Goal: Answer question/provide support

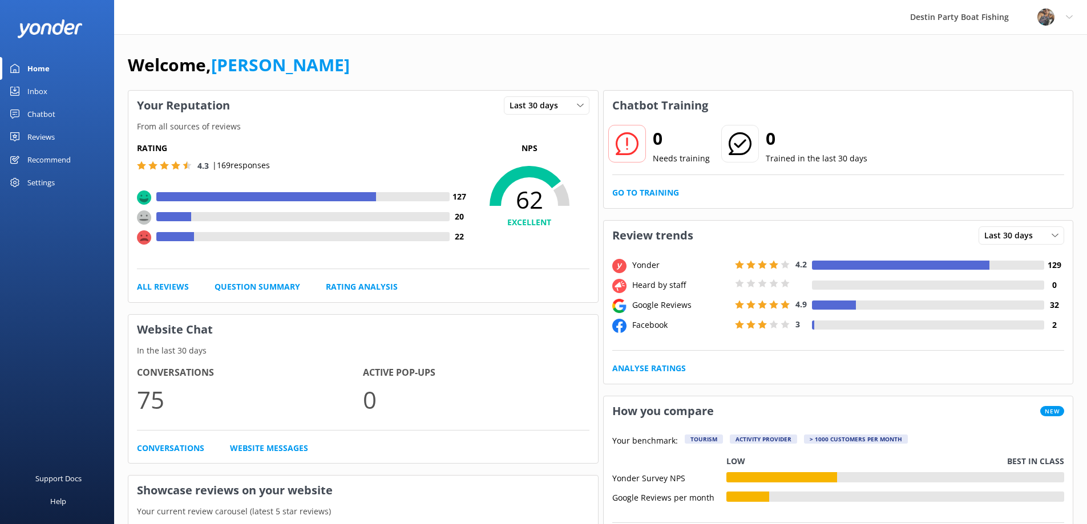
click at [54, 91] on link "Inbox" at bounding box center [57, 91] width 114 height 23
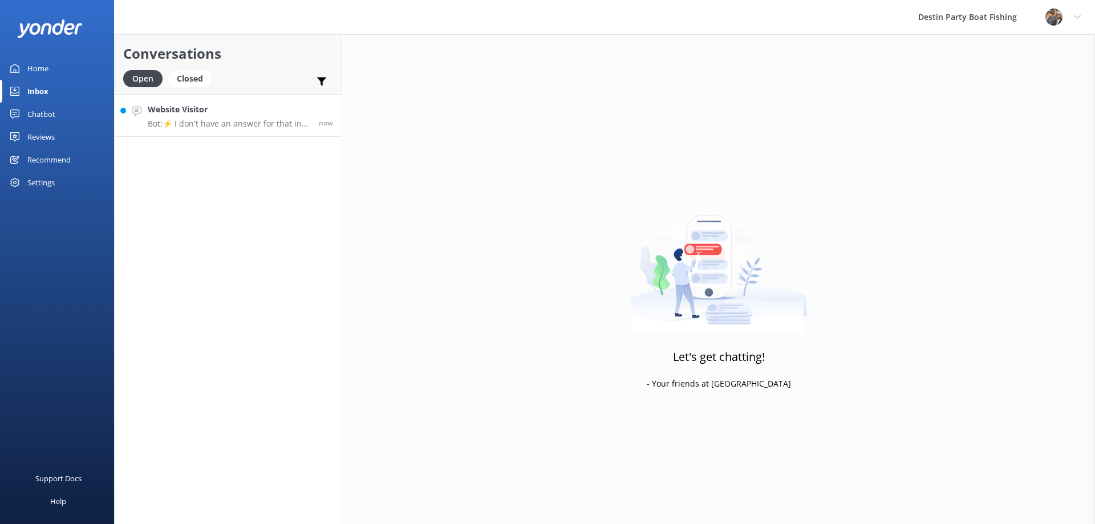
click at [232, 122] on p "Bot: ⚡ I don't have an answer for that in my knowledge base. Please try and rep…" at bounding box center [229, 124] width 163 height 10
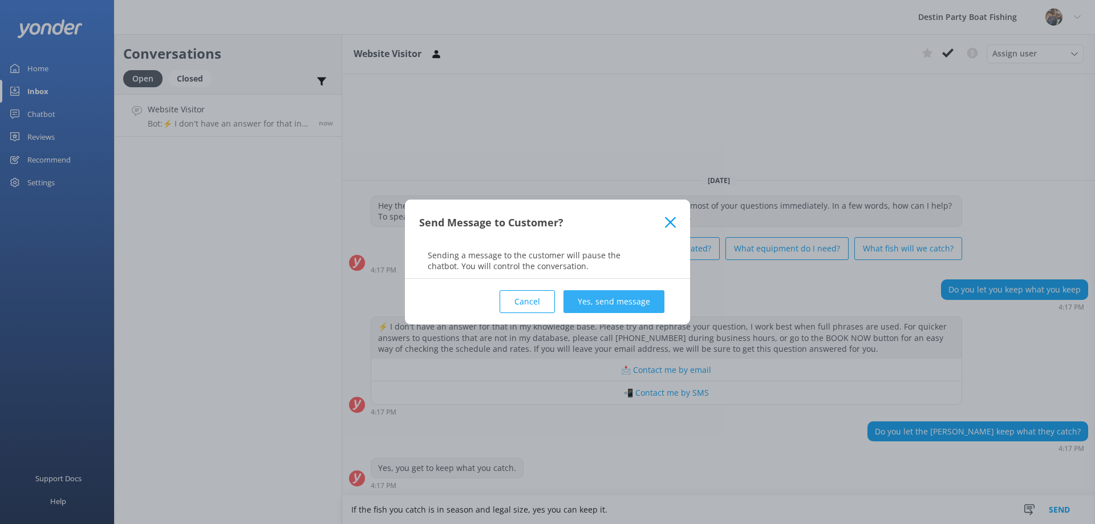
type textarea "If the fish you catch is in season and legal size, yes you can keep it."
click at [622, 294] on button "Yes, send message" at bounding box center [614, 301] width 101 height 23
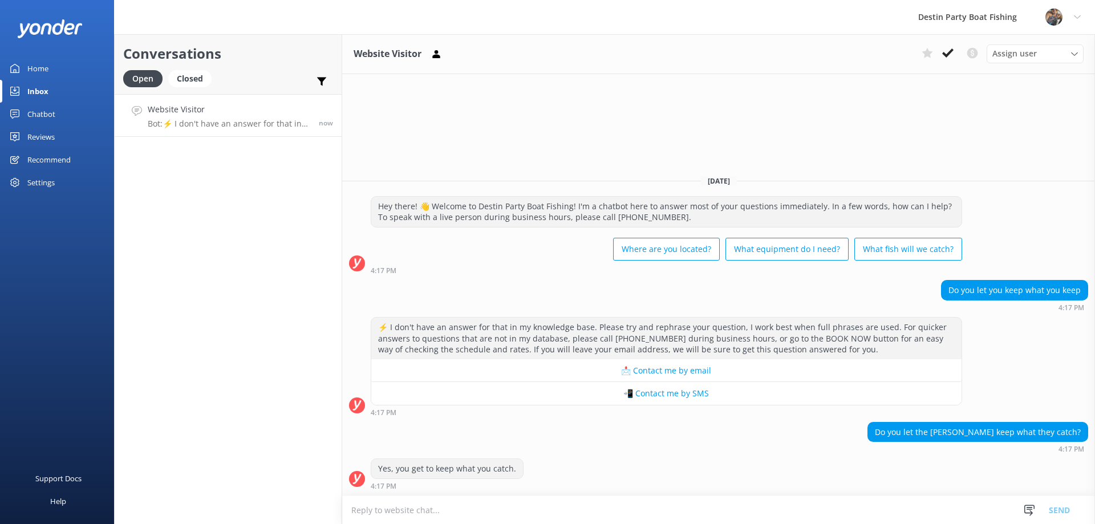
click at [558, 517] on textarea at bounding box center [718, 510] width 753 height 28
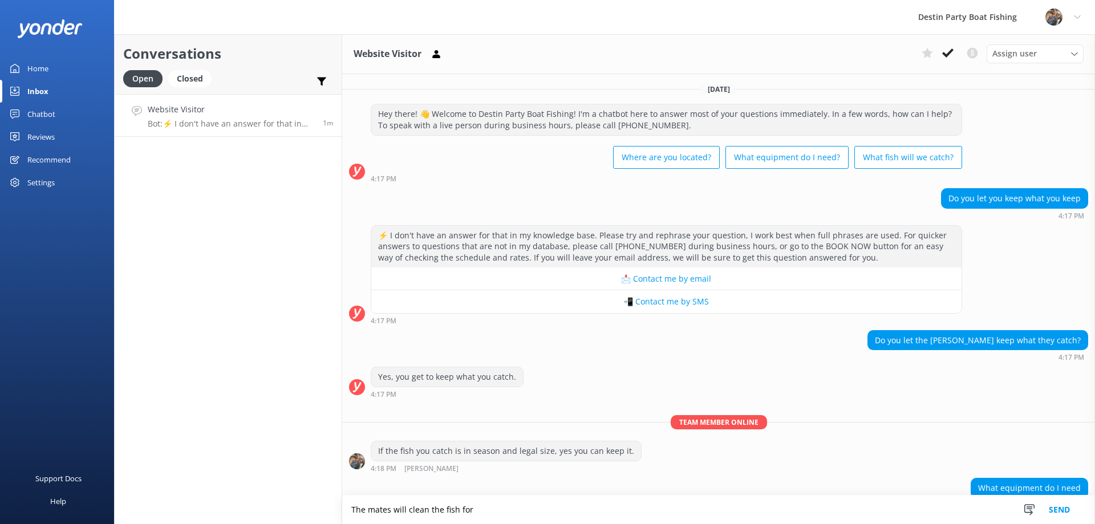
scroll to position [20, 0]
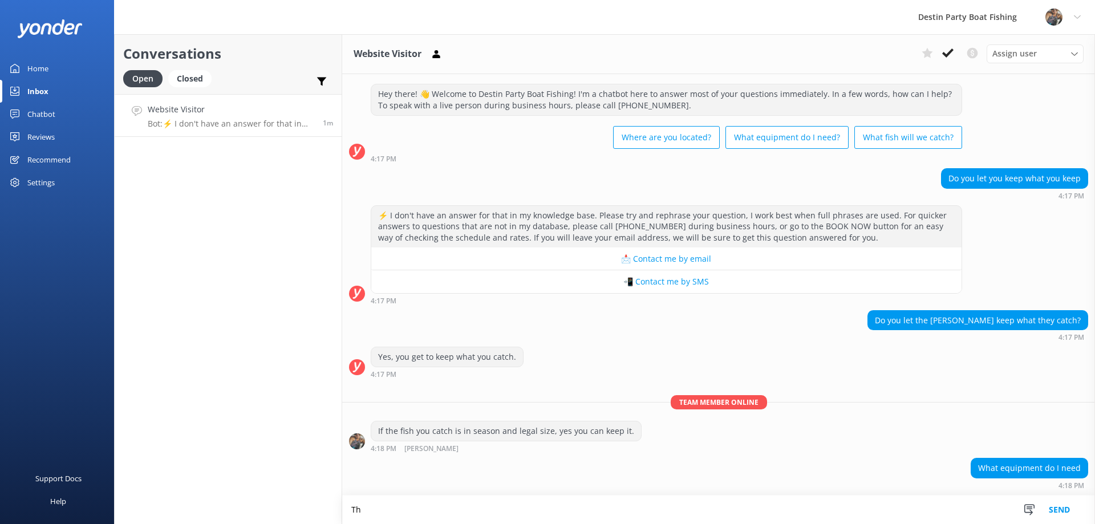
type textarea "T"
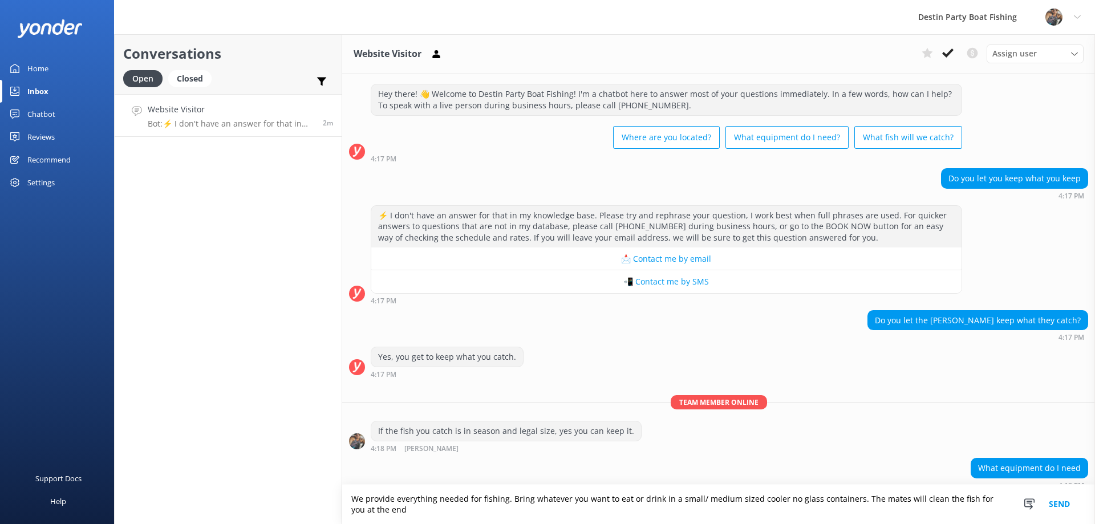
scroll to position [31, 0]
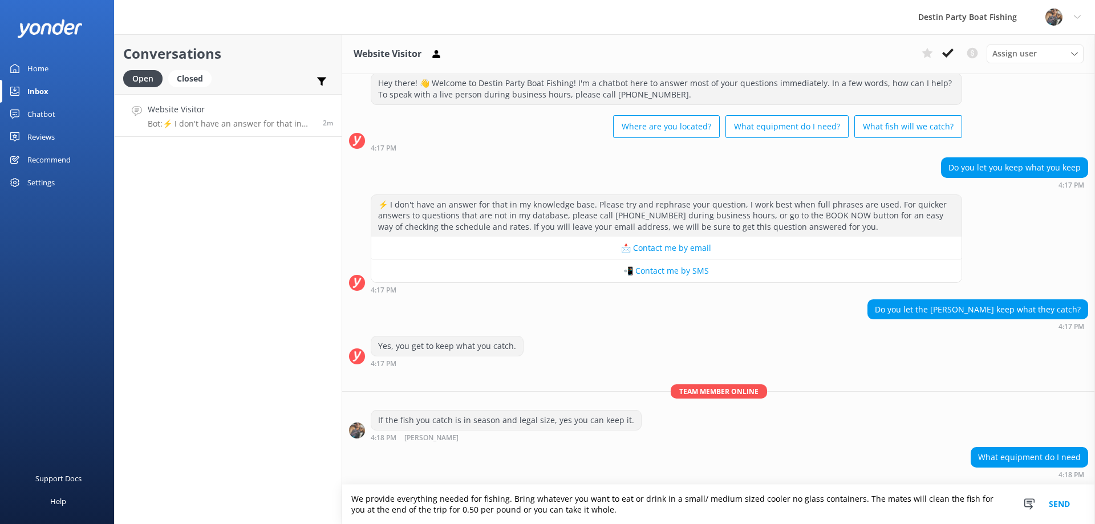
type textarea "We provide everything needed for fishing. Bring whatever you want to eat or dri…"
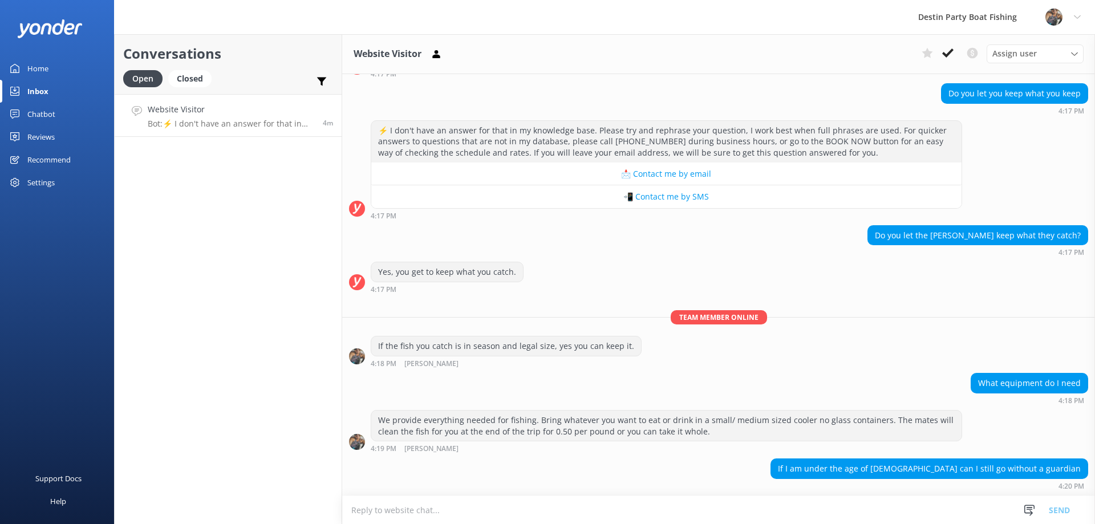
scroll to position [1, 0]
click at [616, 509] on textarea at bounding box center [718, 510] width 753 height 28
type textarea "a"
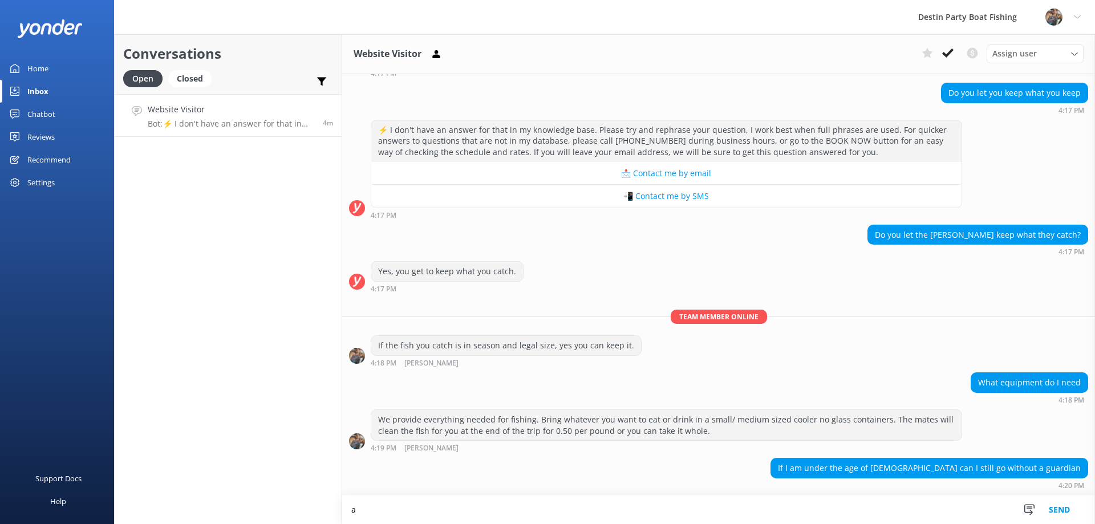
type textarea "a"
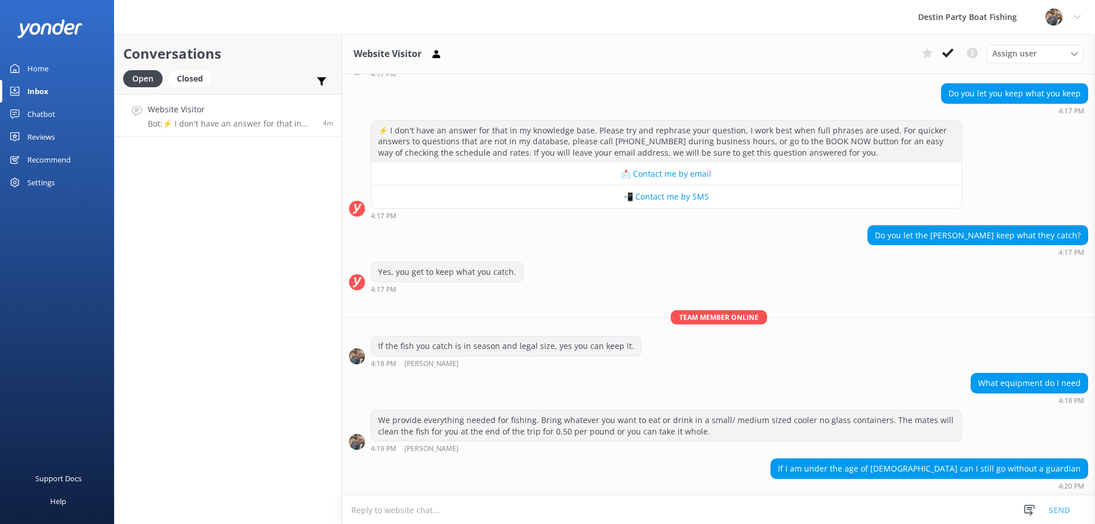
scroll to position [105, 0]
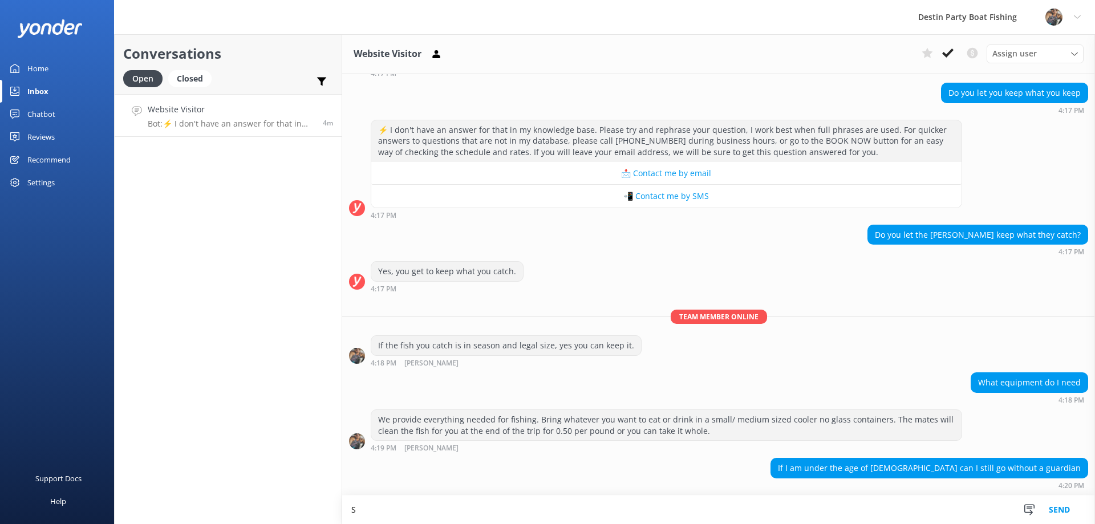
type textarea "S"
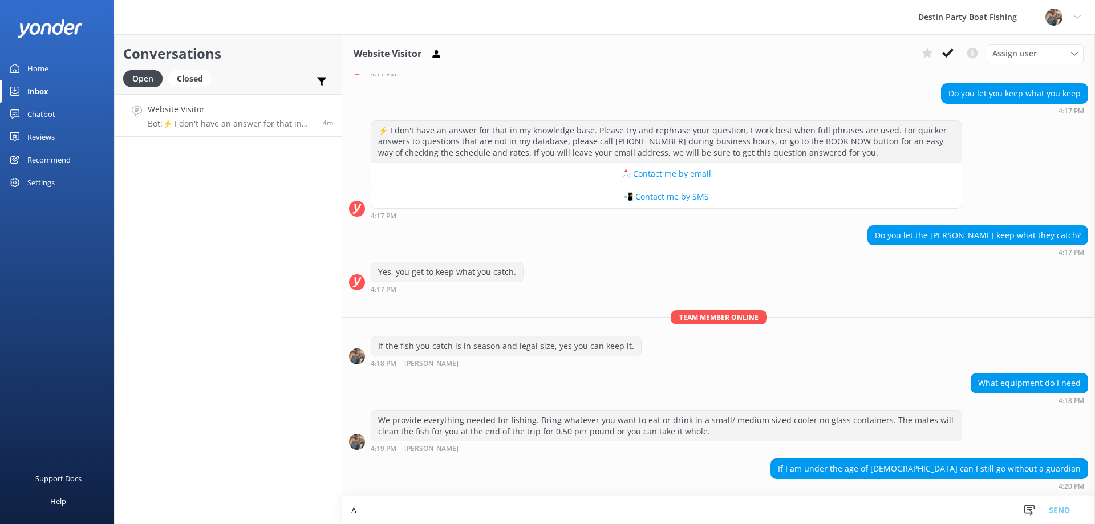
scroll to position [106, 0]
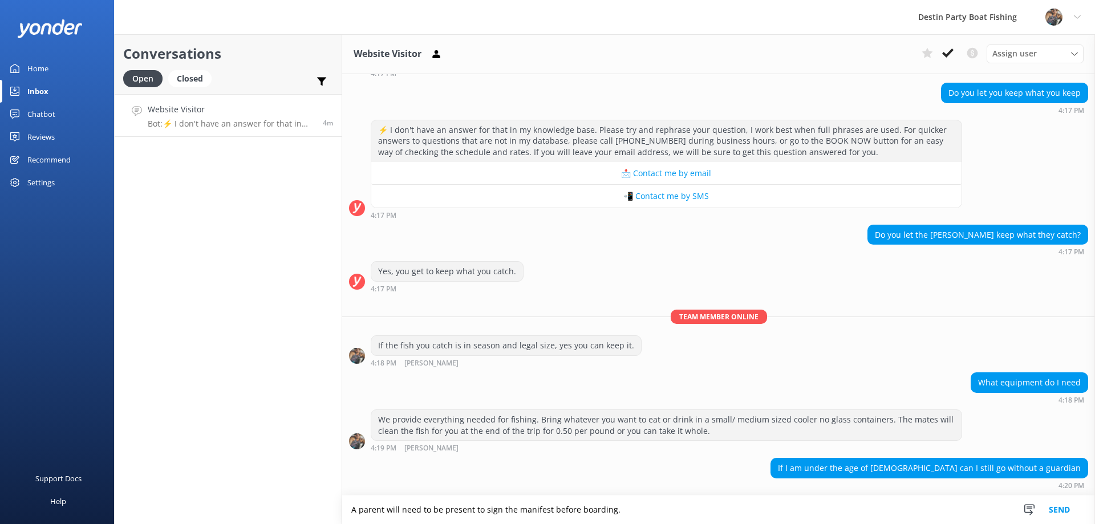
type textarea "A parent will need to be present to sign the manifest before boarding."
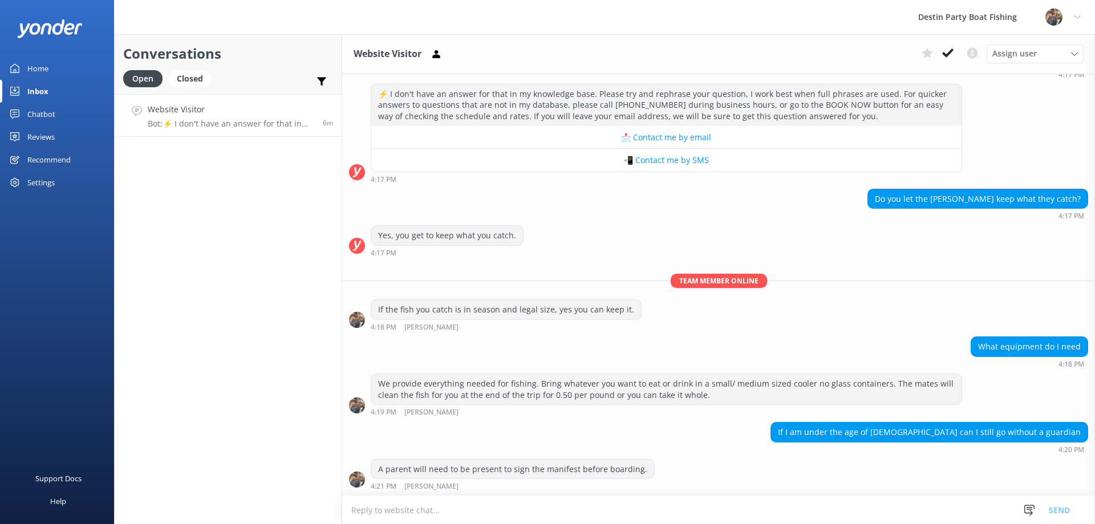
scroll to position [179, 0]
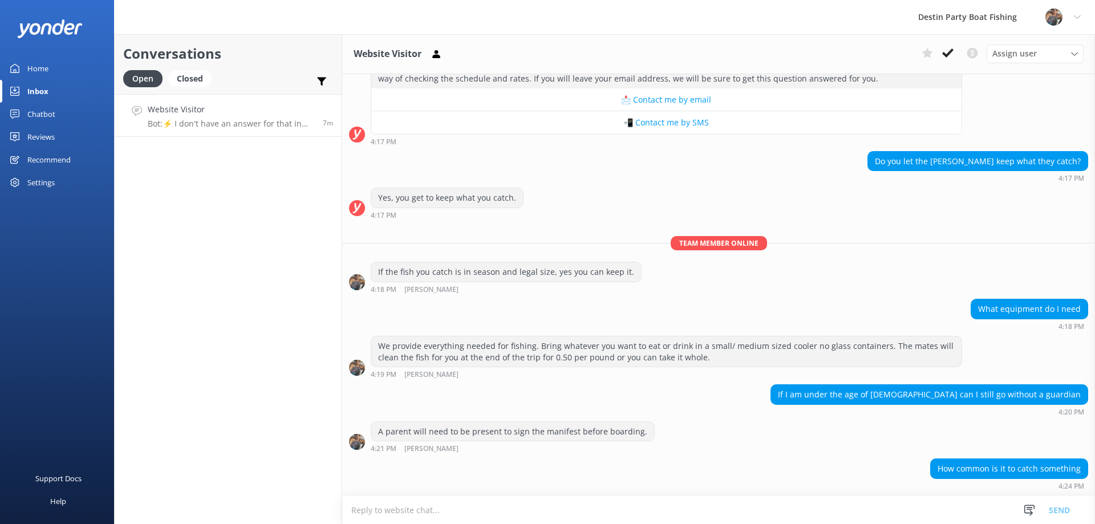
click at [412, 518] on textarea at bounding box center [718, 510] width 753 height 28
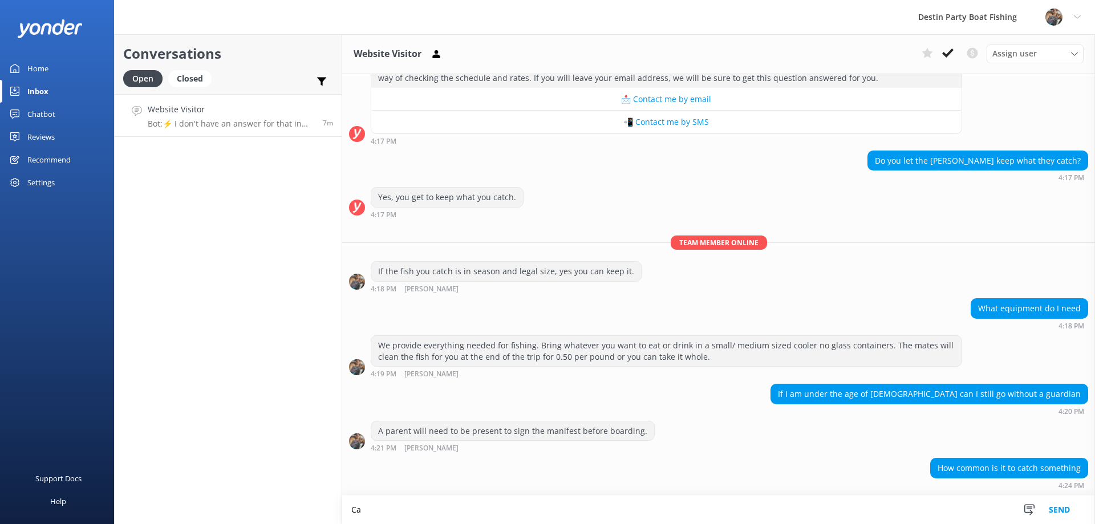
type textarea "C"
type textarea "W"
type textarea "F"
type textarea "C"
type textarea "F"
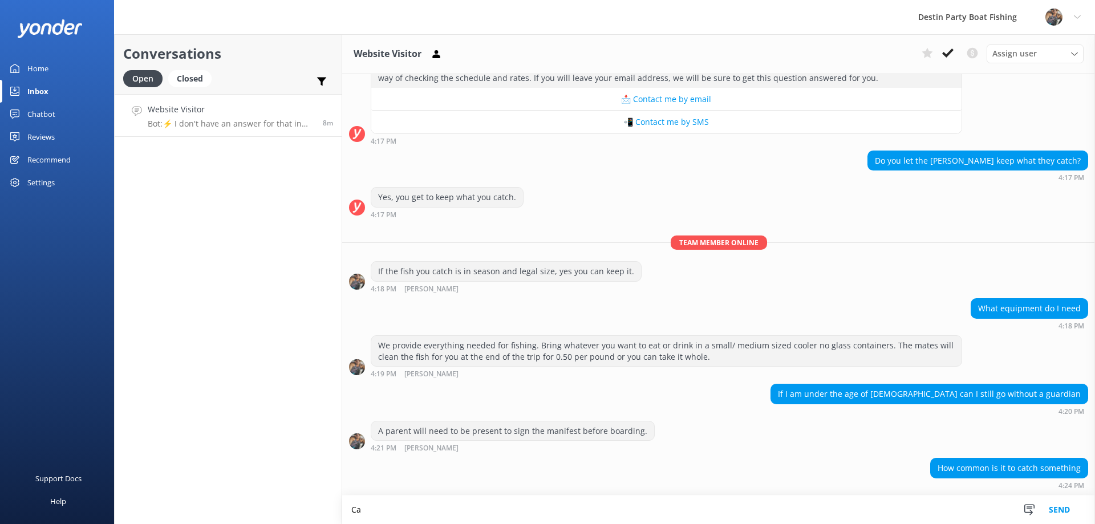
type textarea "C"
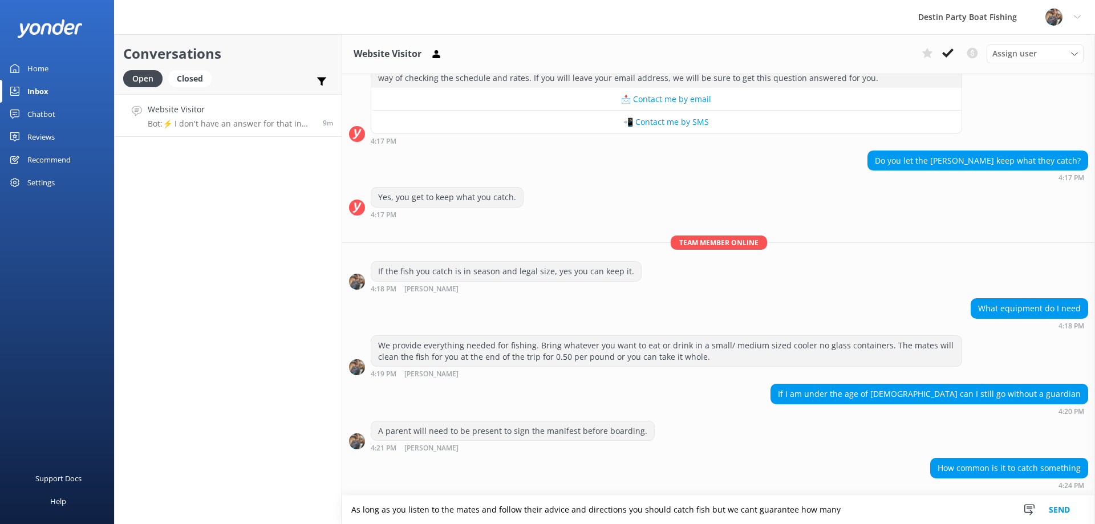
click at [832, 509] on textarea "As long as you listen to the mates and follow their advice and directions you s…" at bounding box center [718, 510] width 753 height 29
type textarea "As long as you listen to the mates and follow their advice and directions you s…"
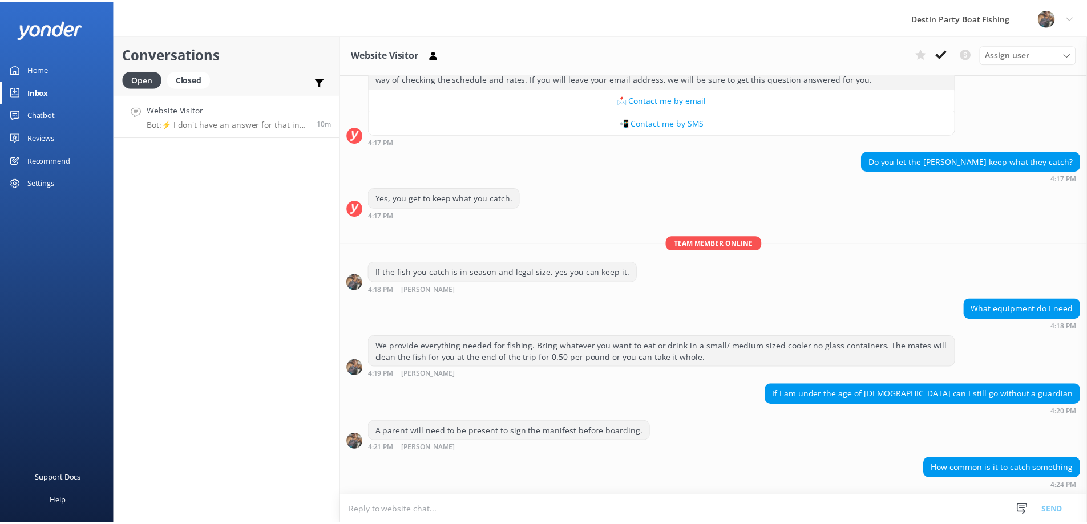
scroll to position [216, 0]
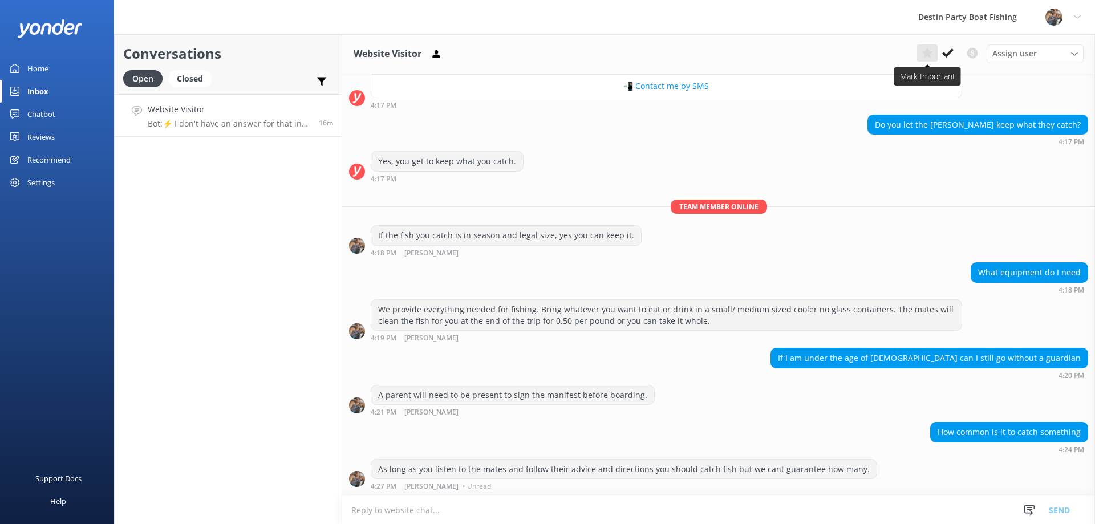
click at [937, 57] on button at bounding box center [927, 52] width 21 height 17
click at [926, 44] on button at bounding box center [927, 52] width 21 height 17
click at [944, 53] on use at bounding box center [947, 52] width 11 height 9
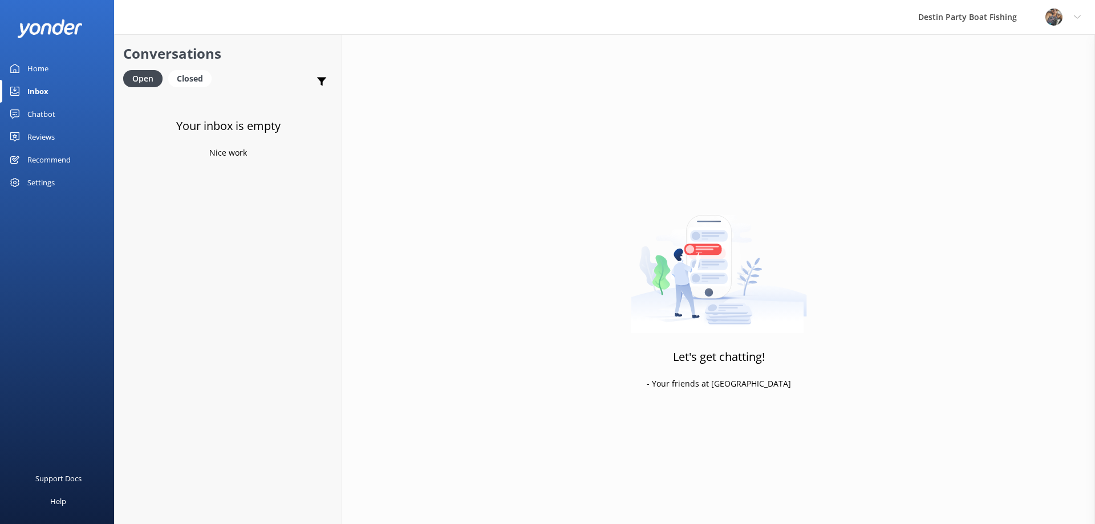
click at [47, 135] on div "Reviews" at bounding box center [40, 136] width 27 height 23
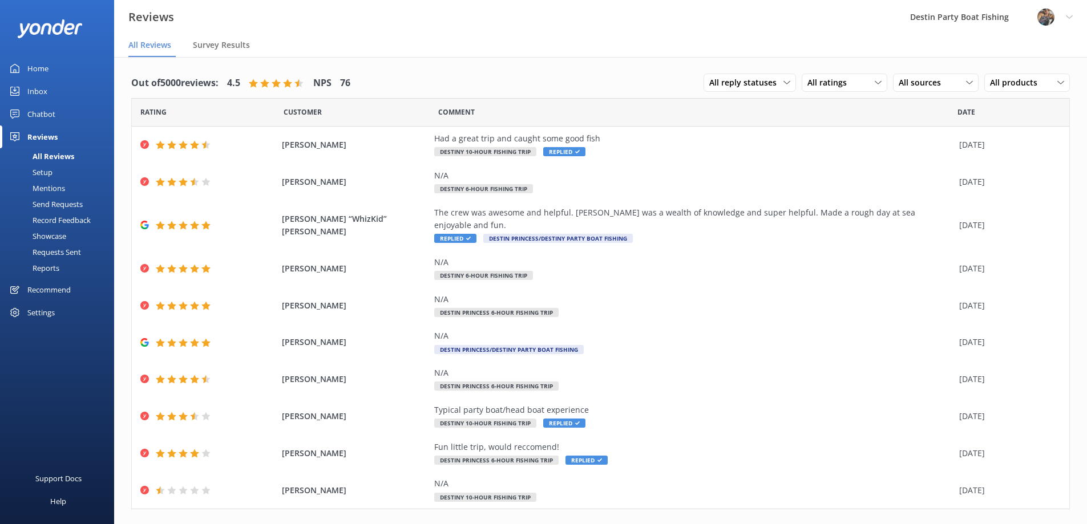
click at [35, 70] on div "Home" at bounding box center [37, 68] width 21 height 23
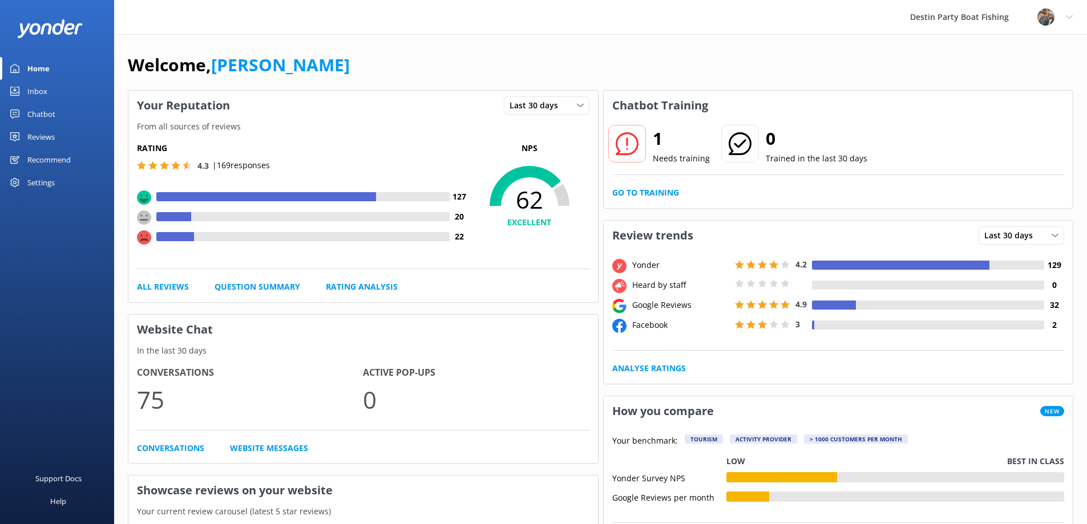
click at [38, 90] on div "Inbox" at bounding box center [37, 91] width 20 height 23
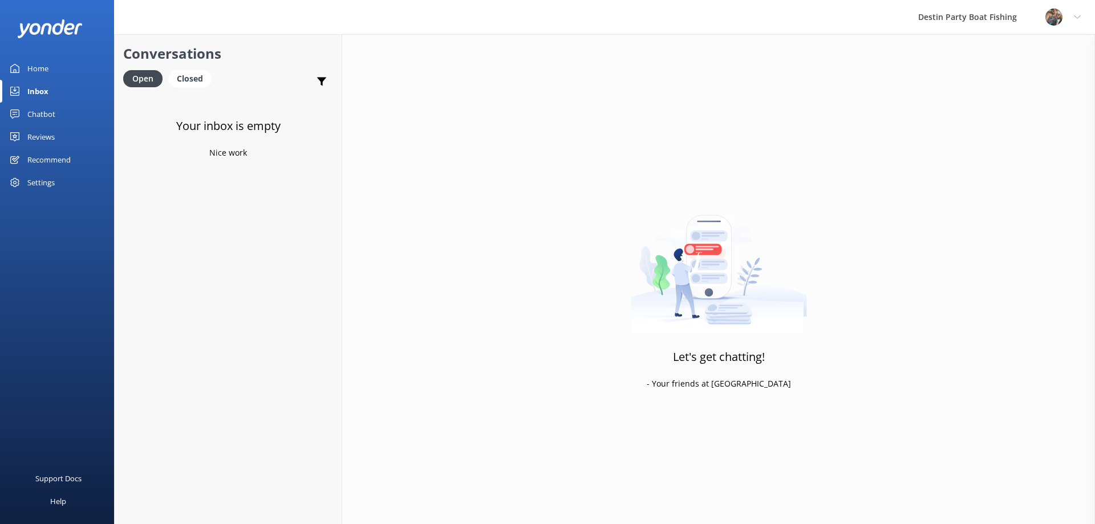
click at [44, 72] on div "Home" at bounding box center [37, 68] width 21 height 23
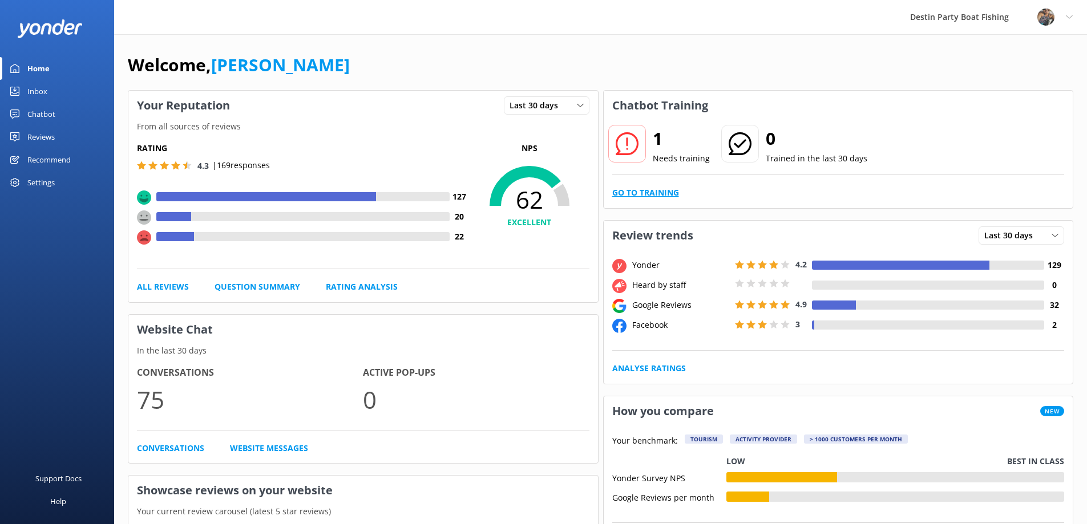
click at [667, 190] on link "Go to Training" at bounding box center [645, 193] width 67 height 13
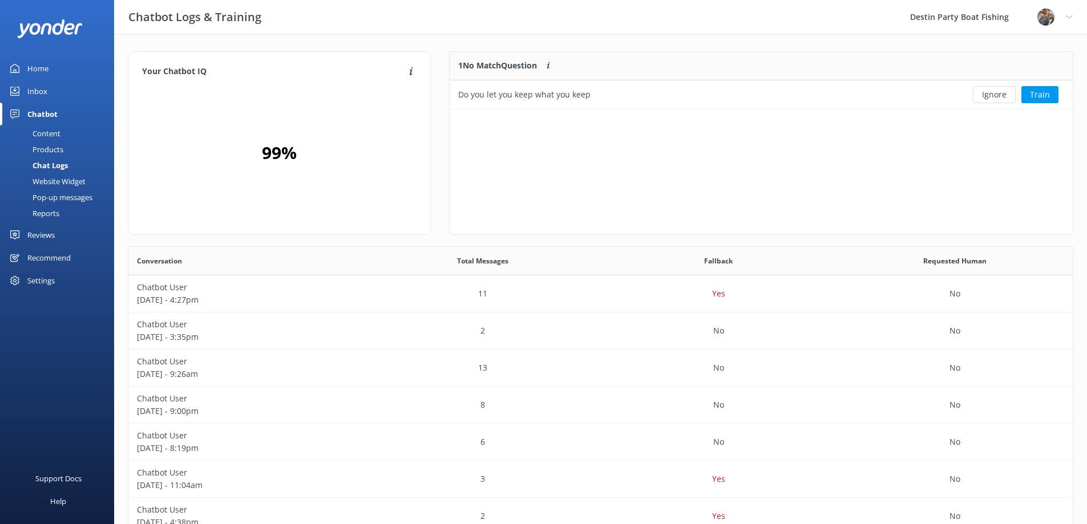
scroll to position [49, 614]
click at [977, 100] on button "Ignore" at bounding box center [994, 94] width 43 height 17
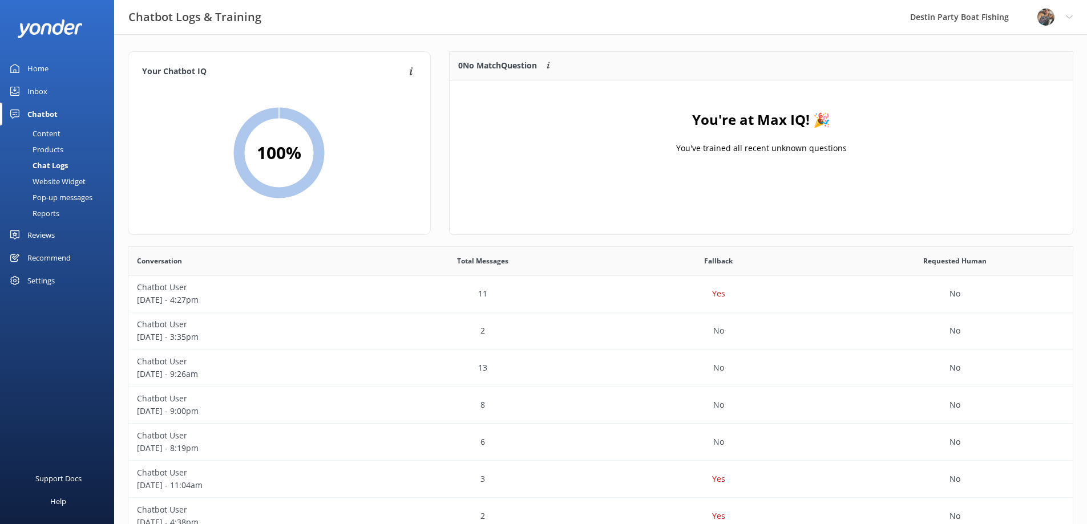
click at [31, 68] on div "Home" at bounding box center [37, 68] width 21 height 23
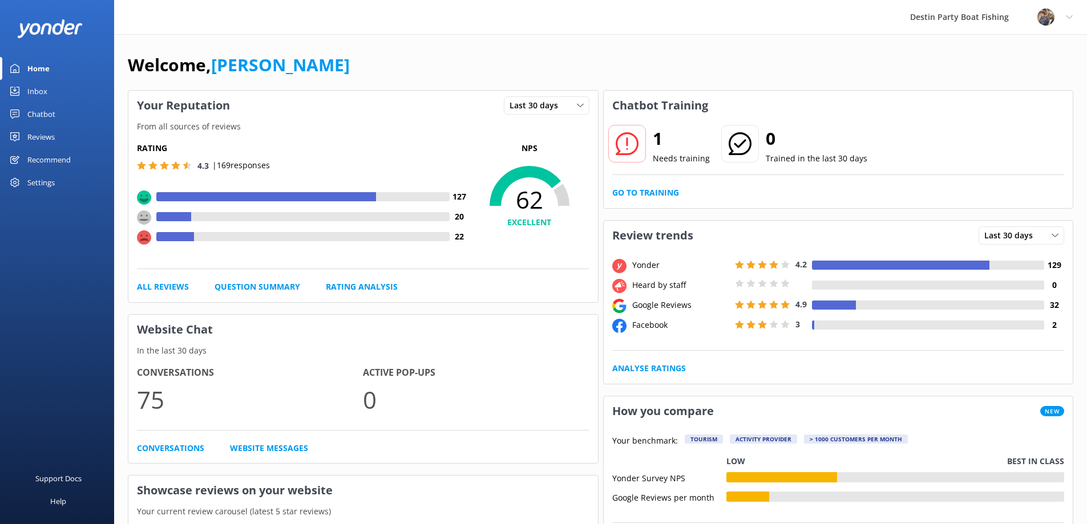
click at [50, 133] on div "Reviews" at bounding box center [40, 136] width 27 height 23
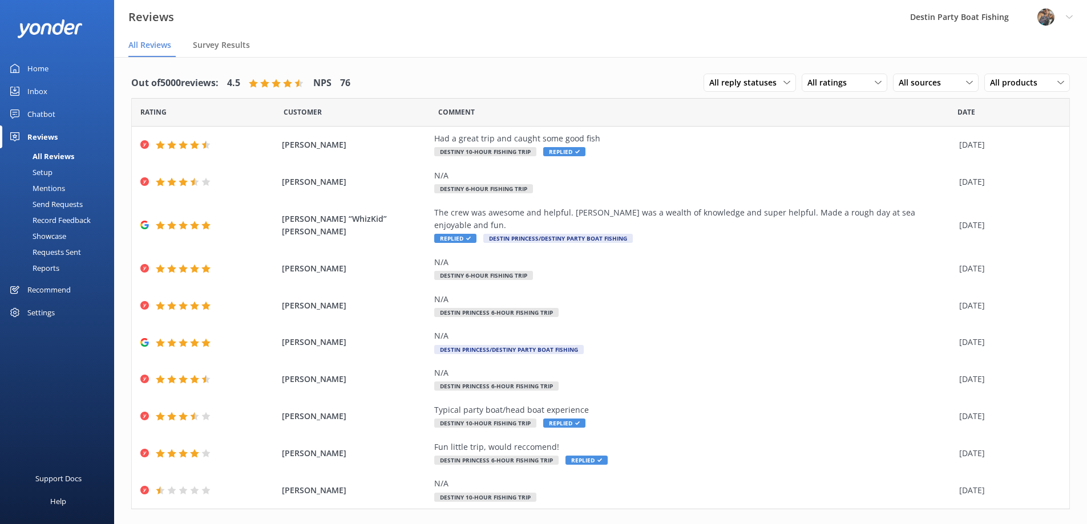
click at [43, 71] on div "Home" at bounding box center [37, 68] width 21 height 23
